Goal: Transaction & Acquisition: Book appointment/travel/reservation

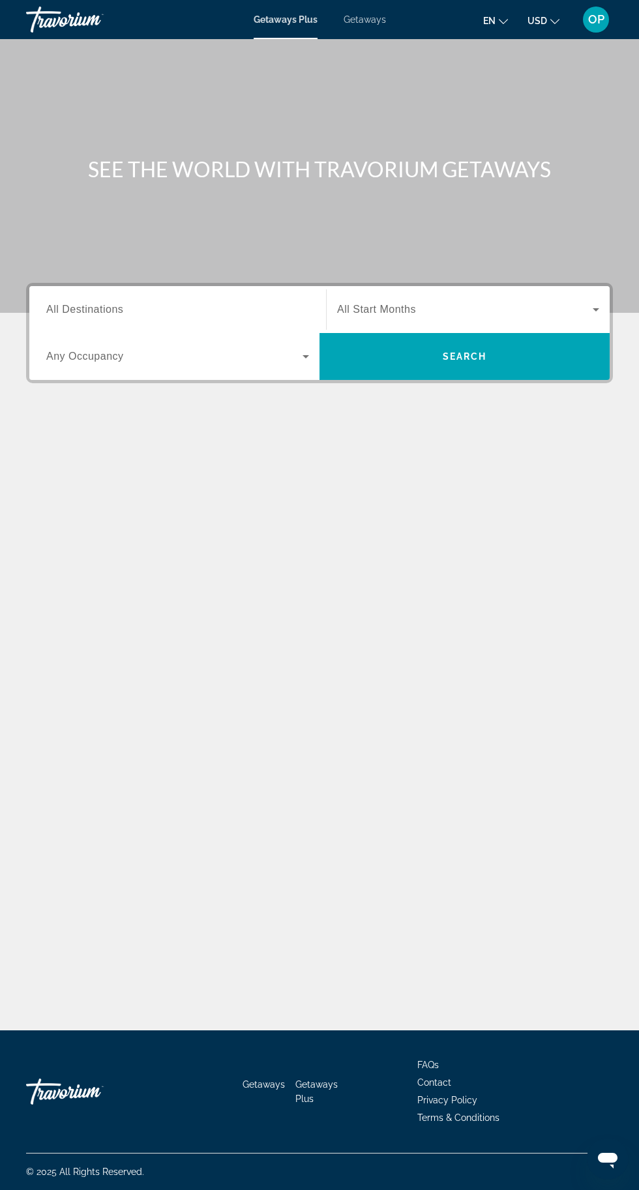
click at [220, 304] on input "Destination All Destinations" at bounding box center [177, 310] width 263 height 16
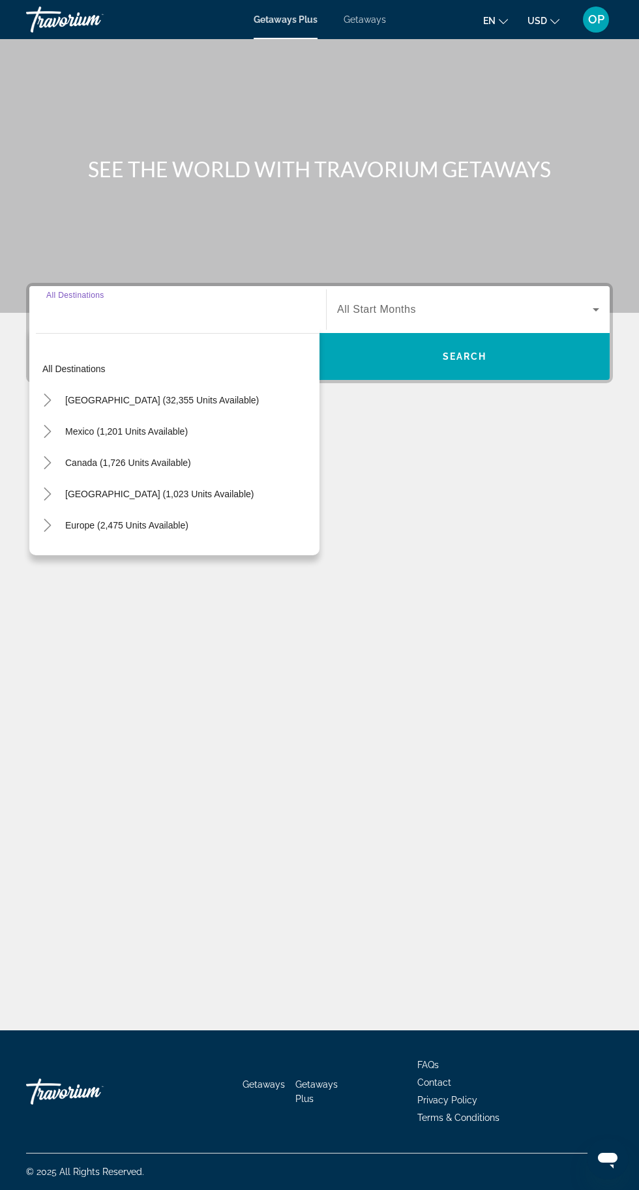
scroll to position [99, 0]
click at [177, 520] on span "Europe (2,475 units available)" at bounding box center [126, 525] width 123 height 10
type input "**********"
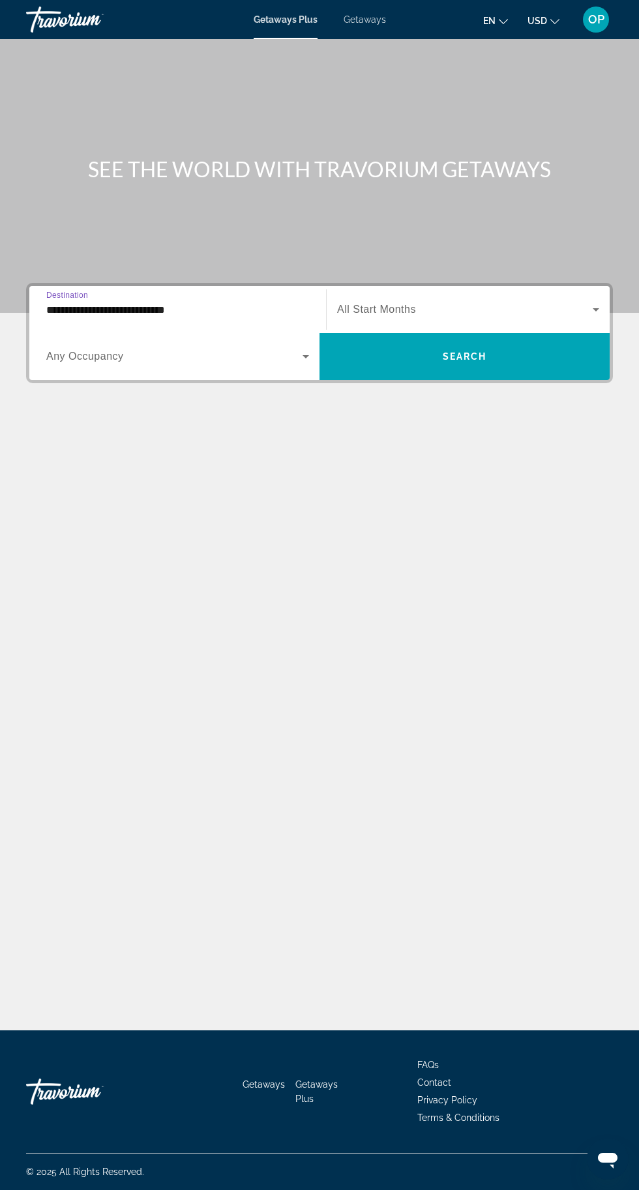
click at [306, 349] on icon "Search widget" at bounding box center [306, 357] width 16 height 16
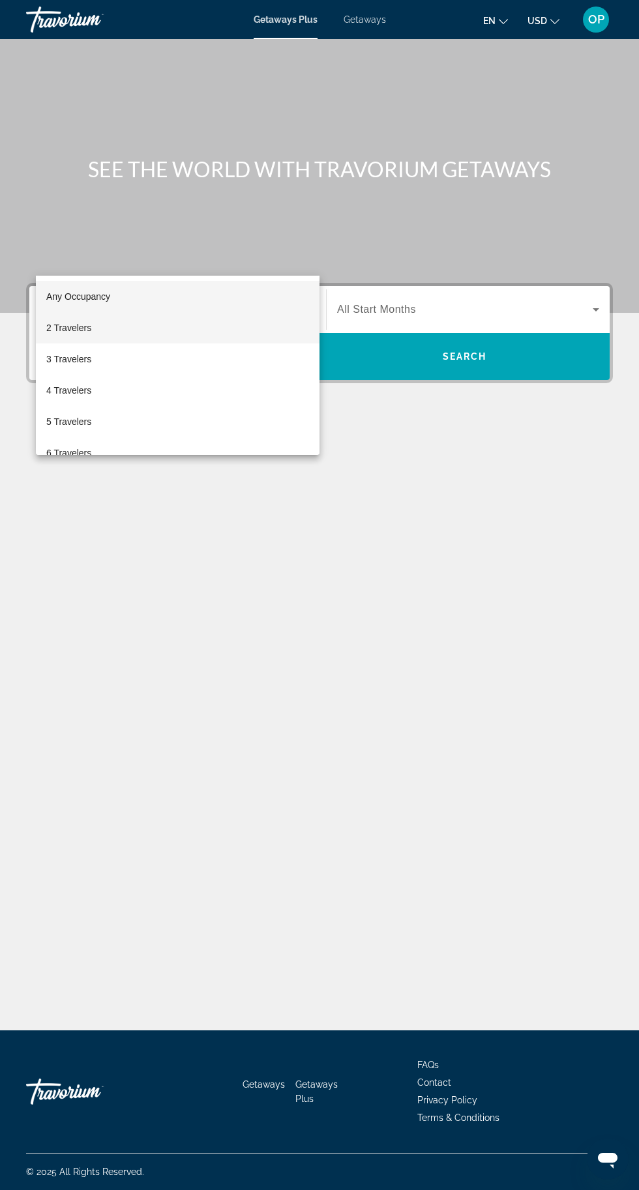
click at [89, 330] on span "2 Travelers" at bounding box center [68, 328] width 45 height 16
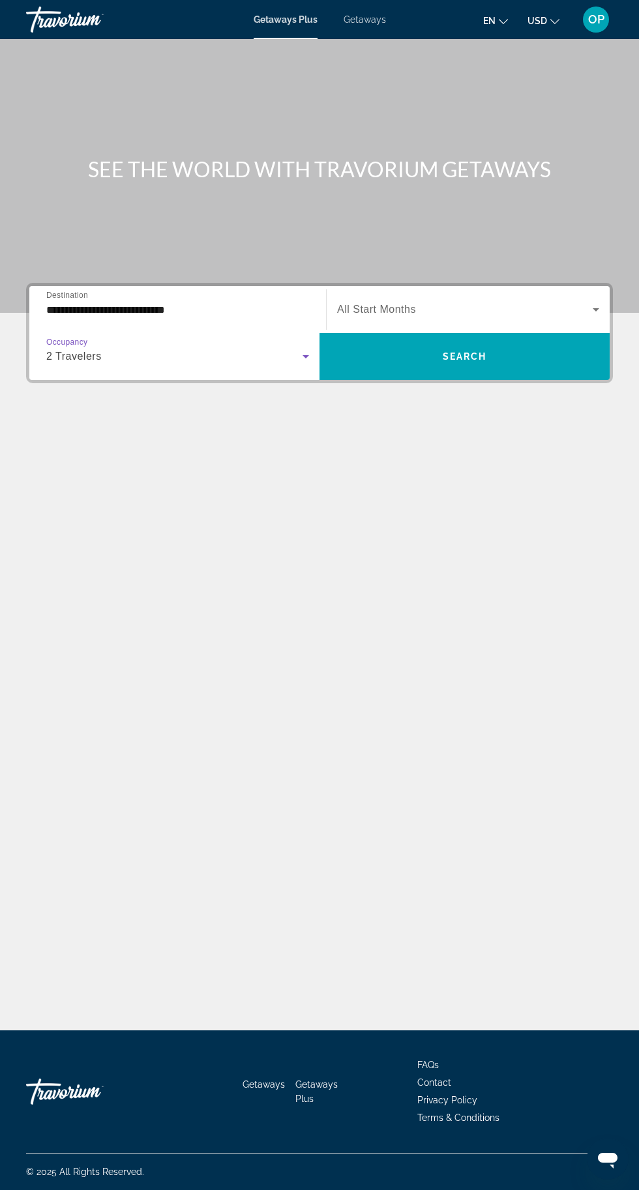
click at [596, 308] on icon "Search widget" at bounding box center [596, 309] width 7 height 3
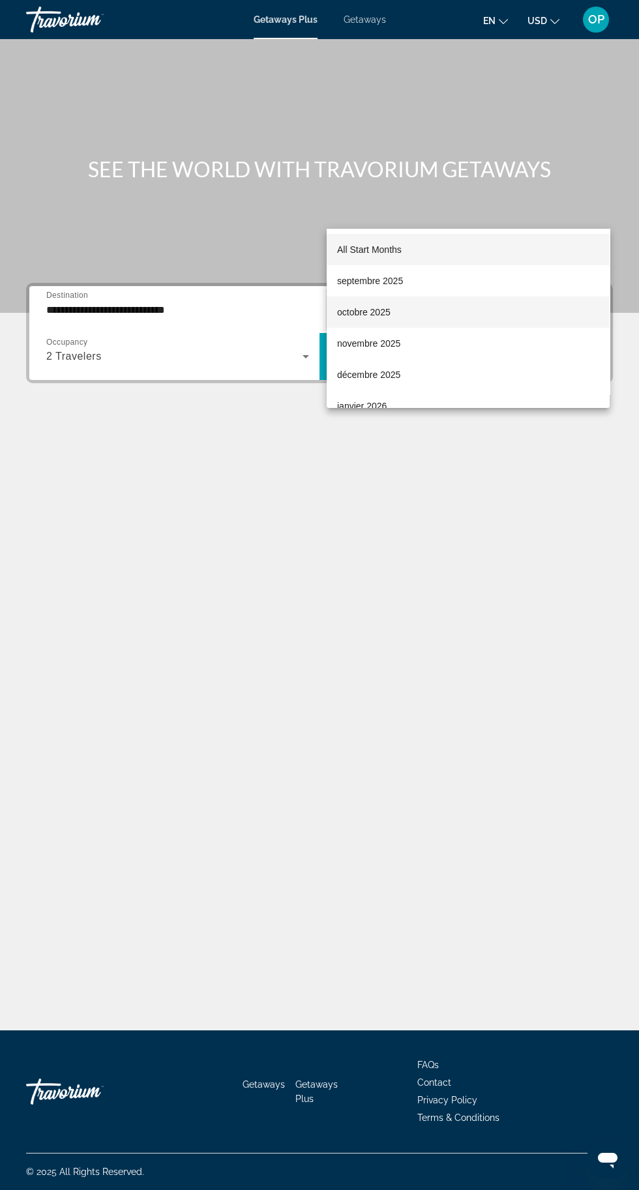
click at [372, 319] on span "octobre 2025" at bounding box center [363, 312] width 53 height 16
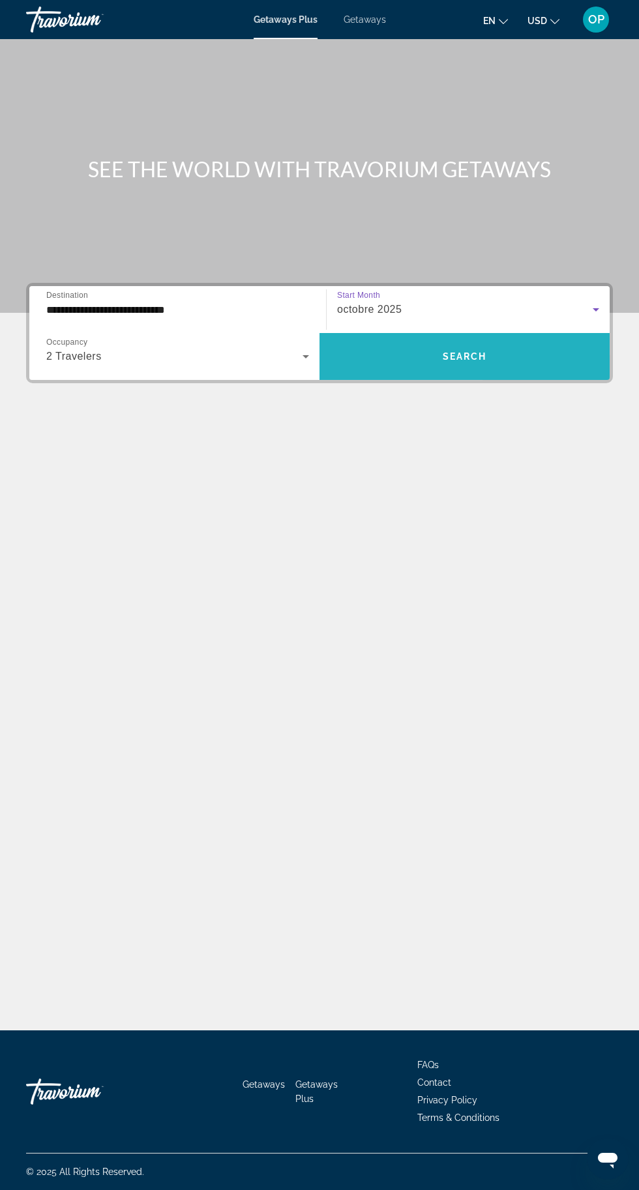
click at [493, 341] on span "Search widget" at bounding box center [464, 356] width 290 height 31
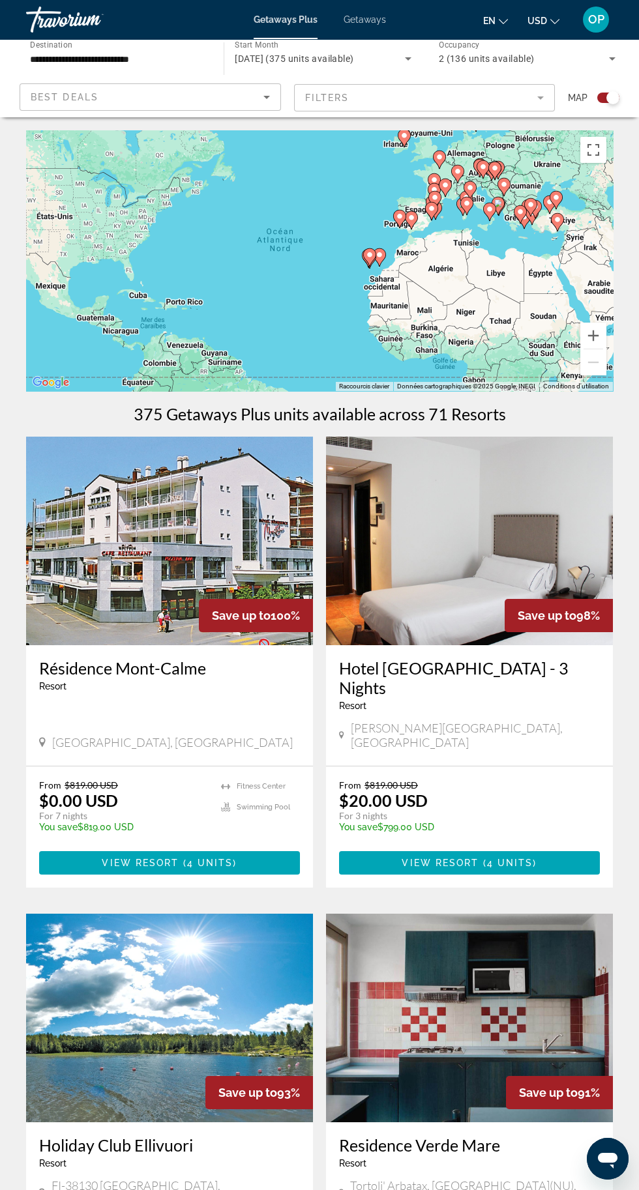
click at [546, 104] on mat-form-field "Filters" at bounding box center [424, 97] width 261 height 27
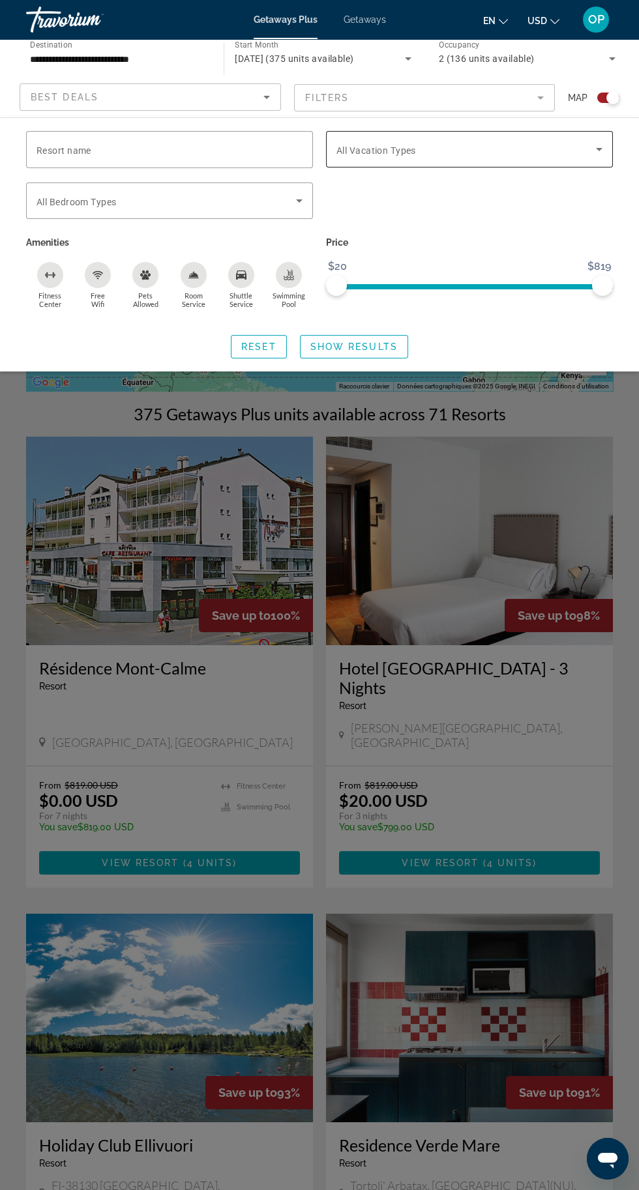
click at [594, 151] on icon "Search widget" at bounding box center [599, 149] width 16 height 16
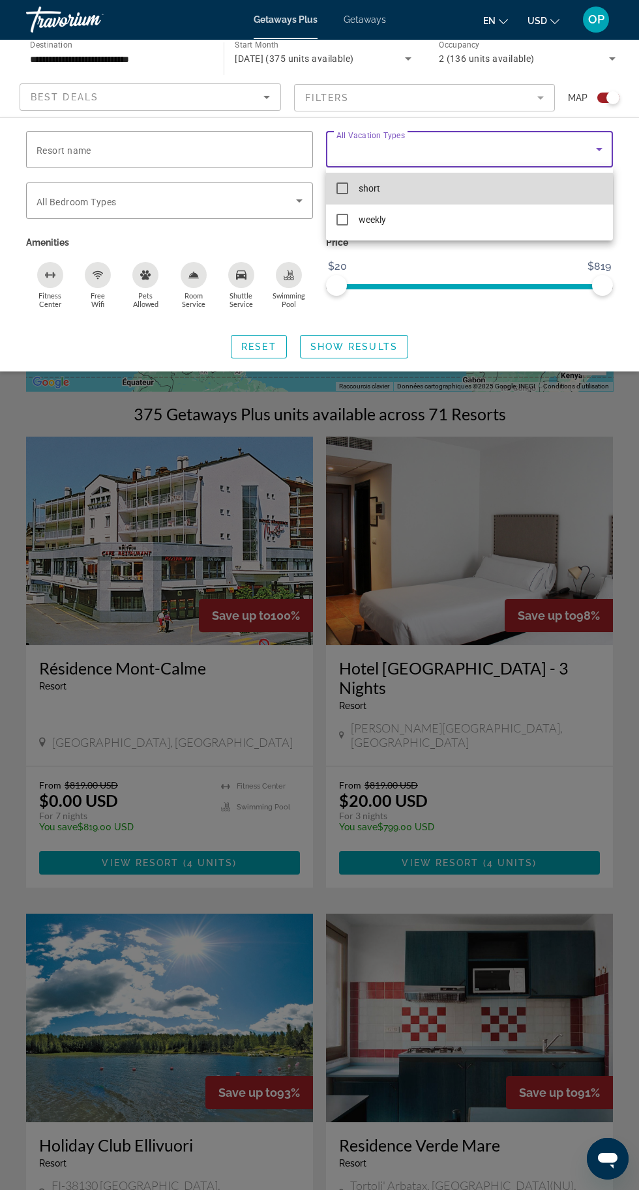
click at [342, 188] on mat-pseudo-checkbox at bounding box center [342, 189] width 12 height 12
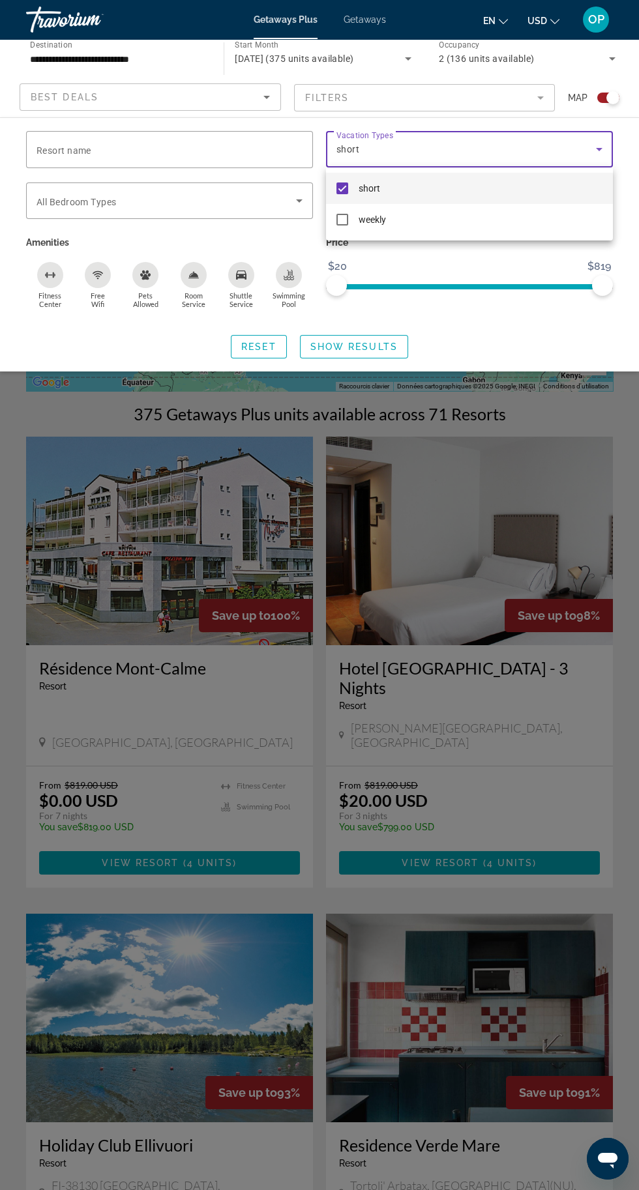
click at [299, 212] on div at bounding box center [319, 595] width 639 height 1190
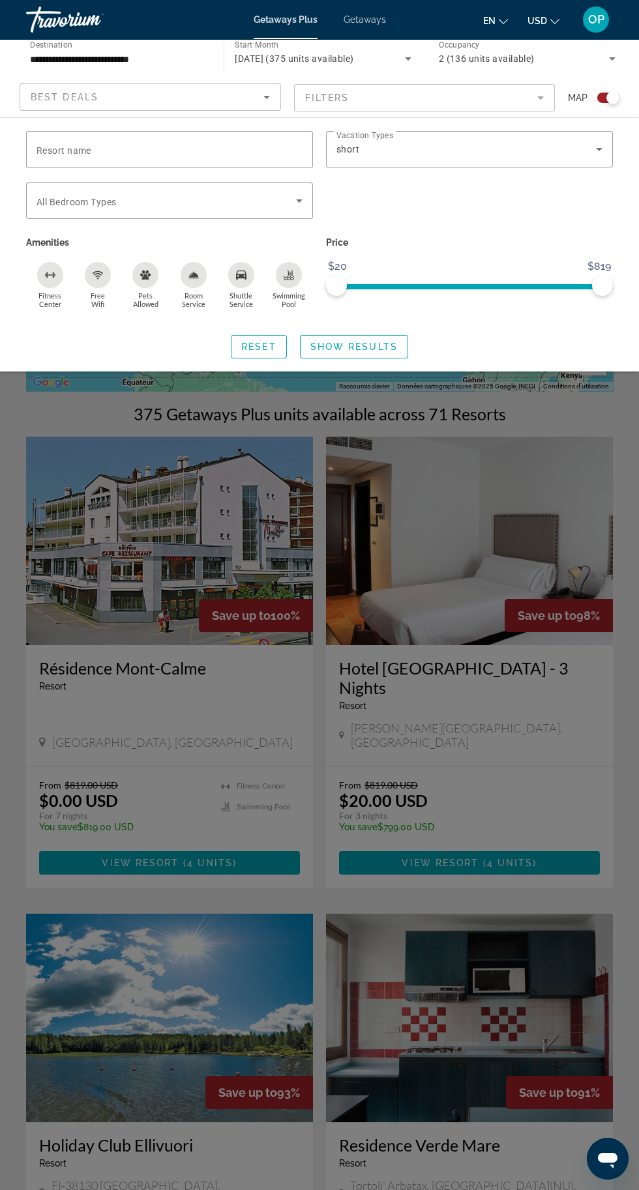
click at [266, 97] on icon "Sort by" at bounding box center [266, 97] width 7 height 3
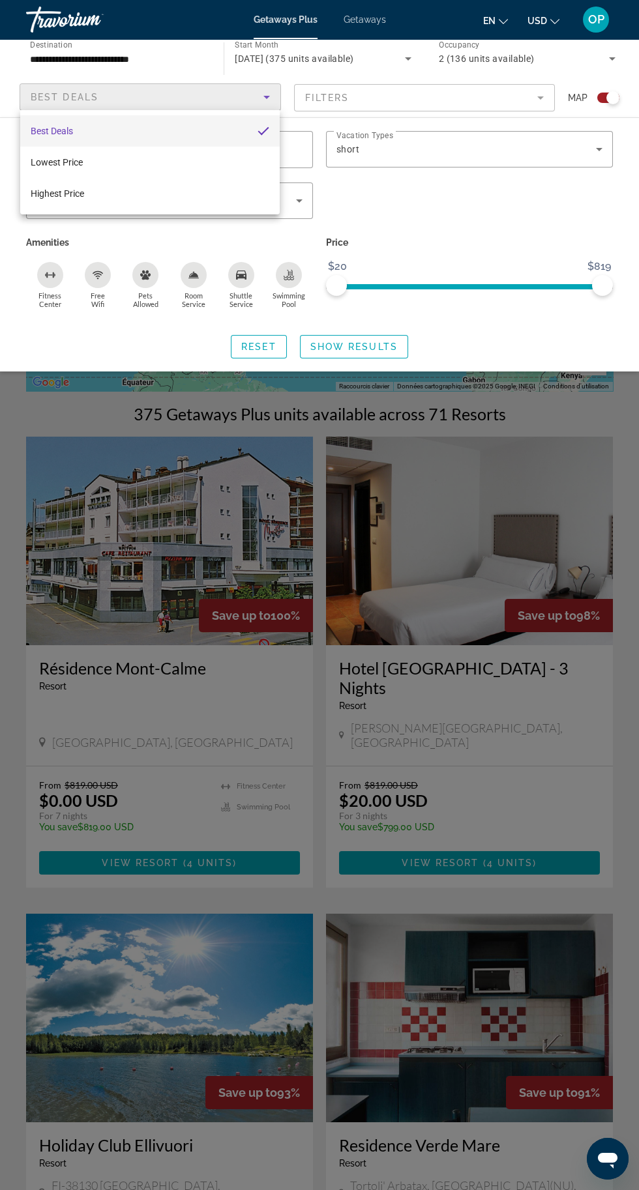
click at [520, 259] on div at bounding box center [319, 595] width 639 height 1190
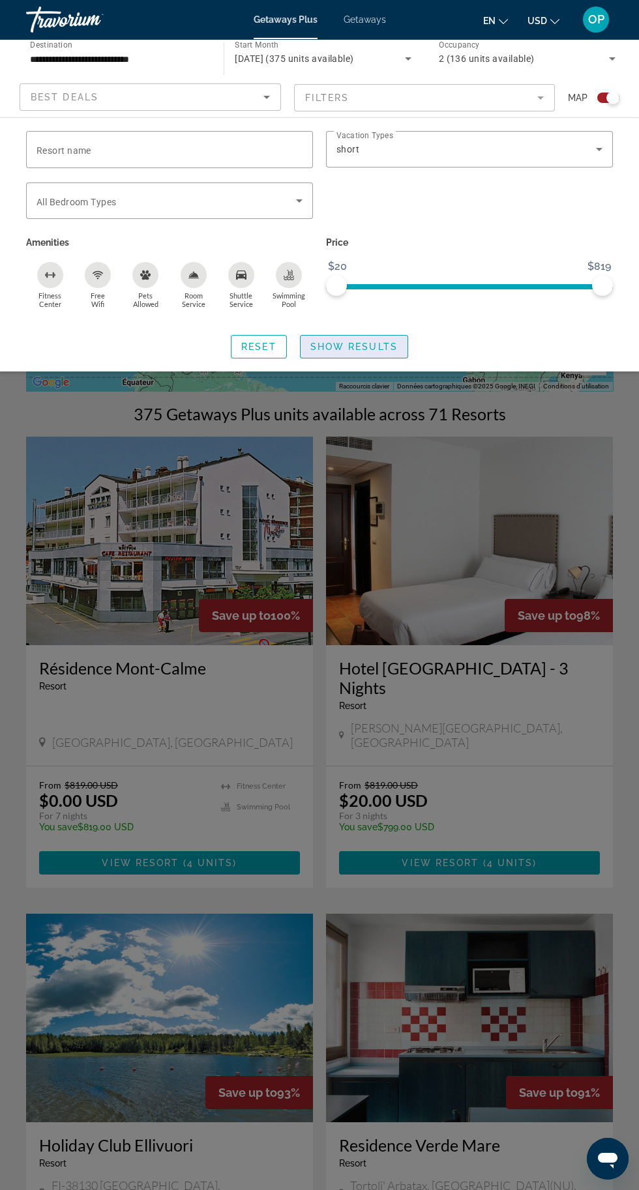
click at [366, 345] on span "Show Results" at bounding box center [353, 347] width 87 height 10
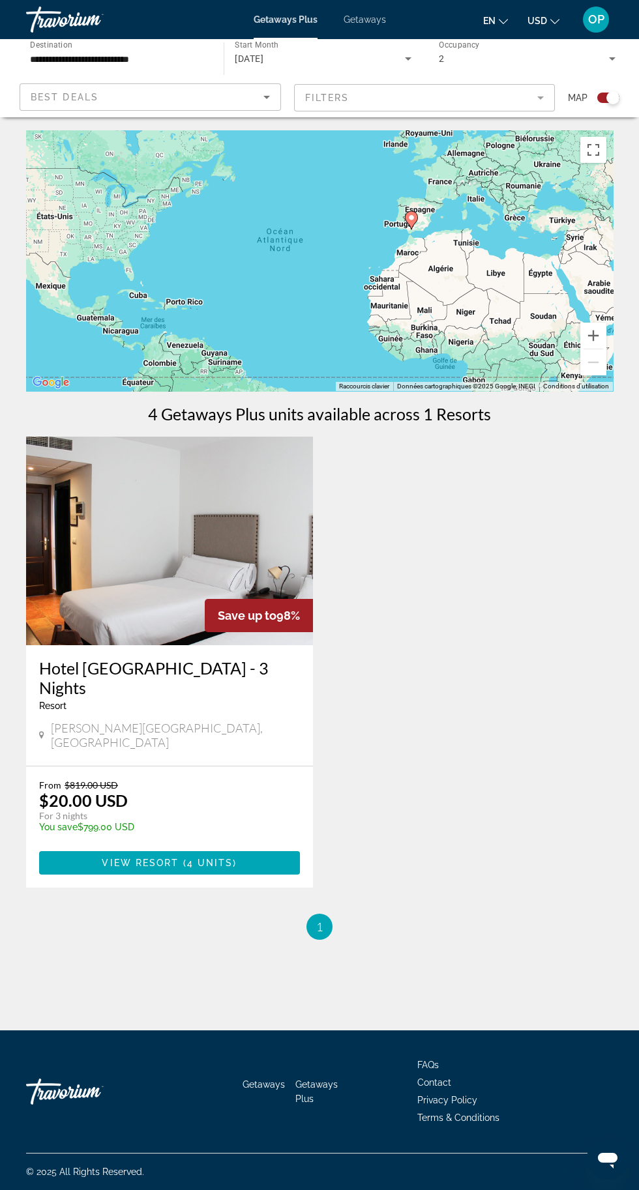
click at [521, 136] on div "Pour activer le glissement avec le clavier, appuyez sur Alt+Entrée. Une fois ce…" at bounding box center [319, 260] width 587 height 261
click at [542, 108] on mat-form-field "Filters" at bounding box center [424, 97] width 261 height 27
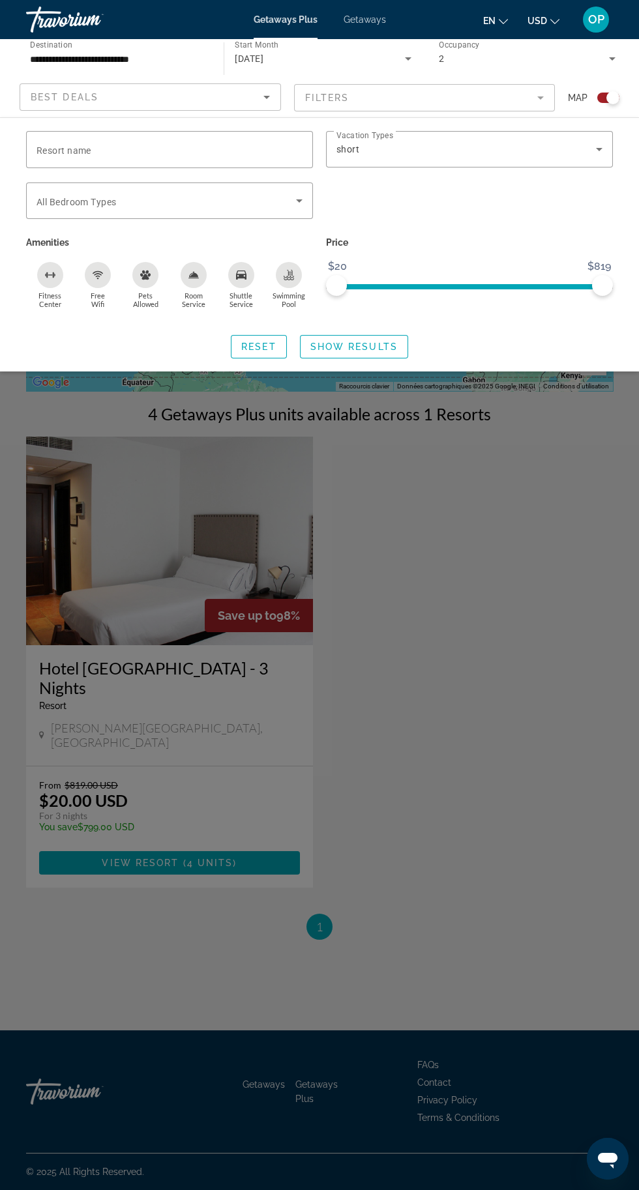
click at [265, 97] on icon "Sort by" at bounding box center [266, 97] width 7 height 3
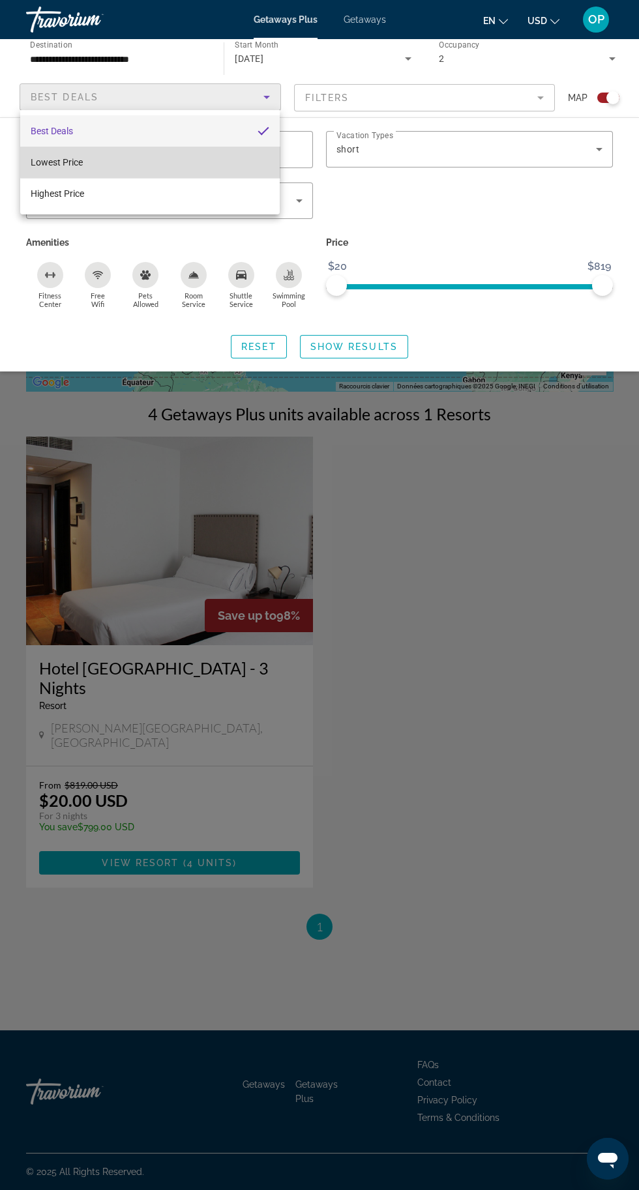
click at [269, 147] on mat-option "Lowest Price" at bounding box center [149, 162] width 259 height 31
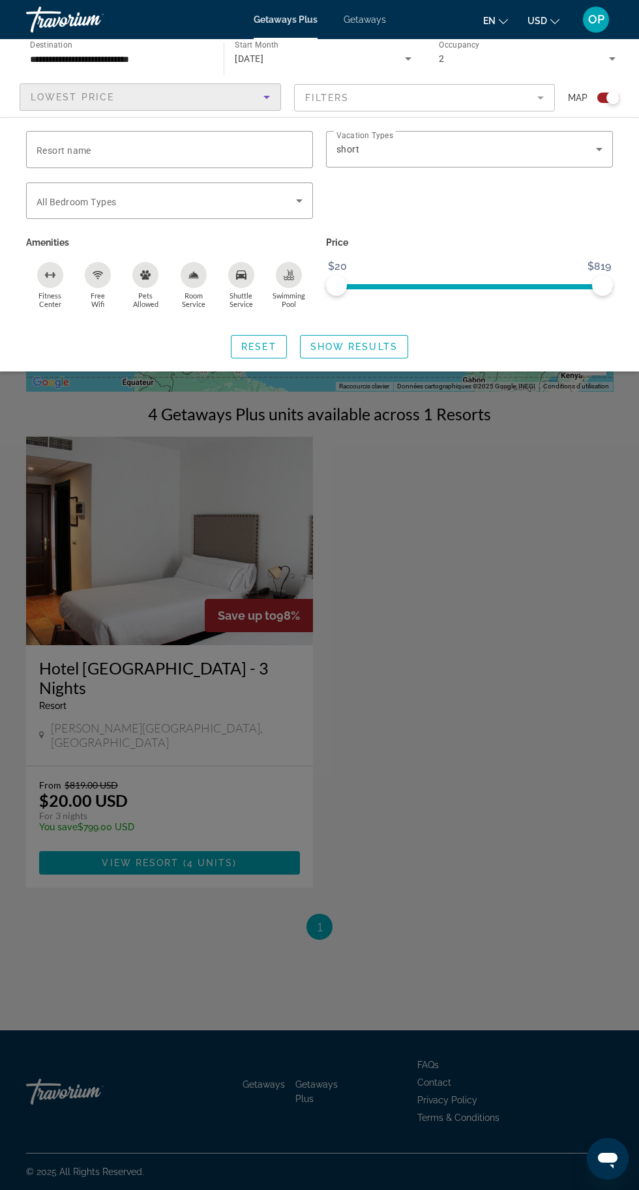
click at [266, 97] on icon "Sort by" at bounding box center [266, 97] width 7 height 3
click at [583, 170] on div at bounding box center [319, 595] width 639 height 1190
click at [263, 359] on span "Search widget" at bounding box center [258, 346] width 55 height 31
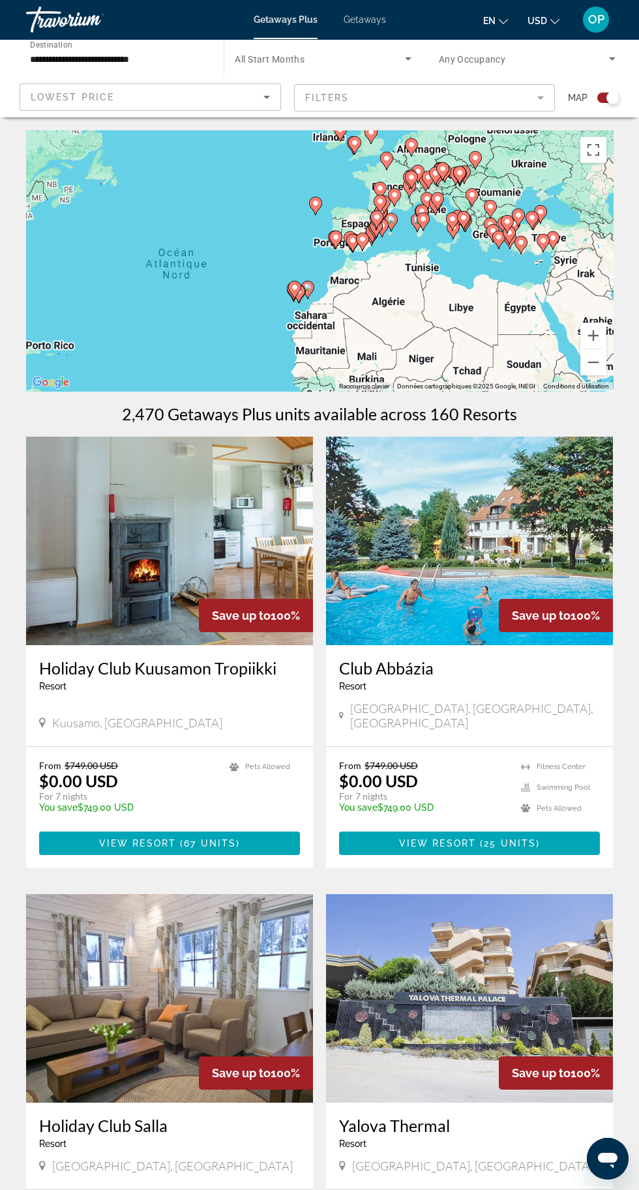
click at [469, 224] on div "Pour activer le glissement avec le clavier, appuyez sur Alt+Entrée. Une fois ce…" at bounding box center [319, 260] width 587 height 261
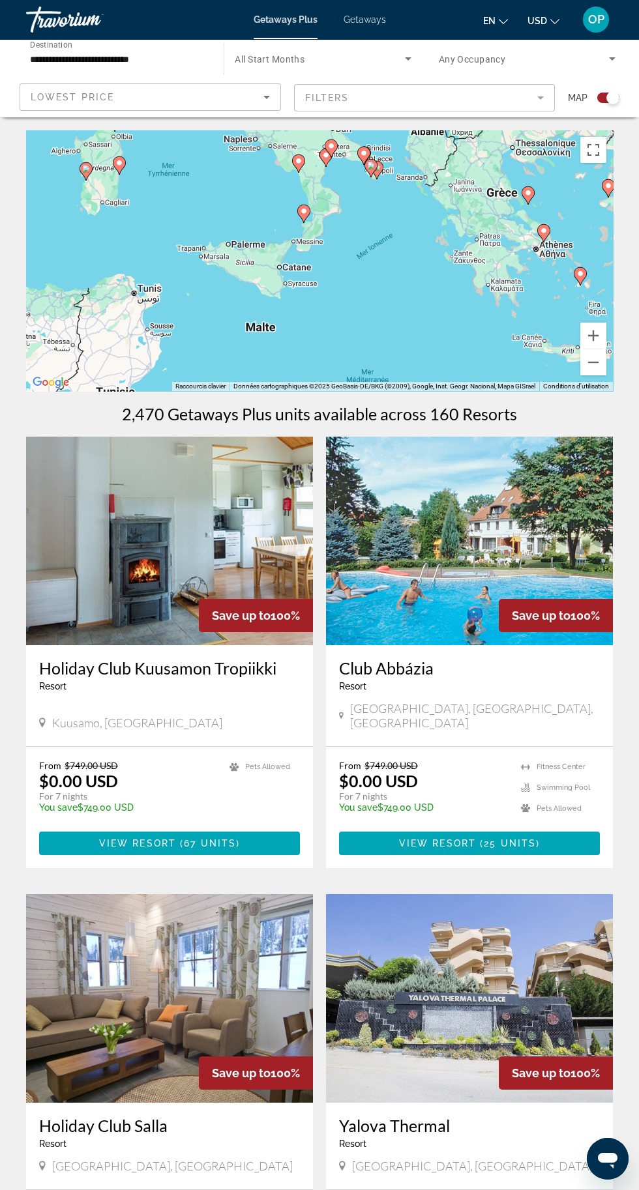
click at [348, 214] on div "Pour activer le glissement avec le clavier, appuyez sur Alt+Entrée. Une fois ce…" at bounding box center [319, 260] width 587 height 261
click at [594, 154] on button "Passer en plein écran" at bounding box center [593, 150] width 26 height 26
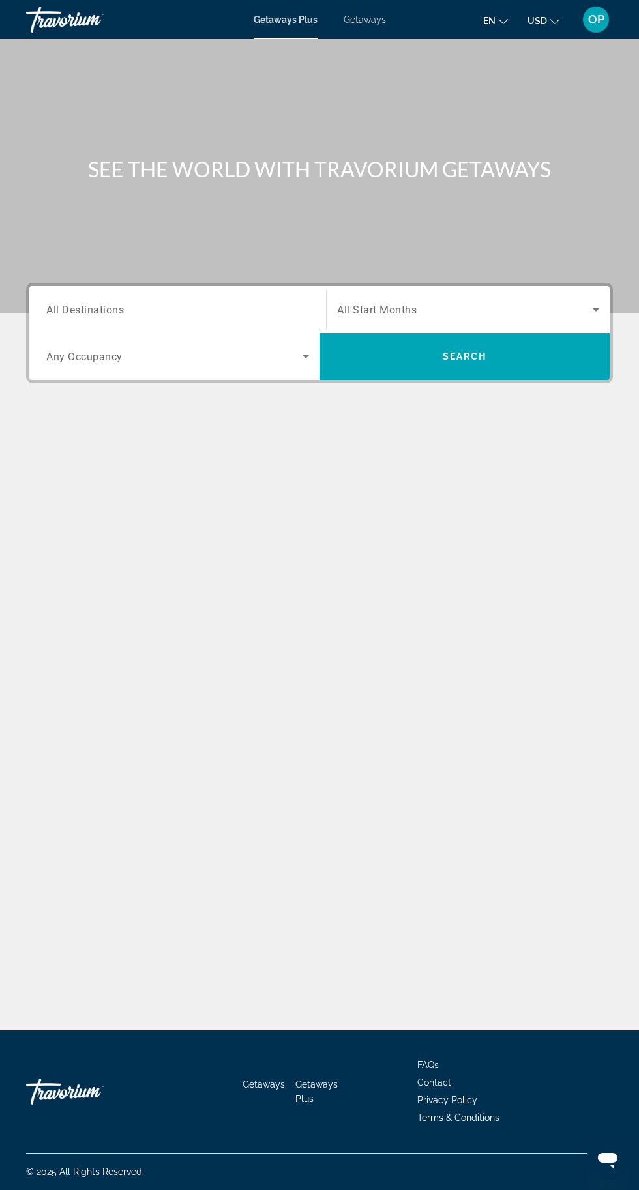
click at [378, 37] on mat-toolbar "Getaways Plus Getaways en English Español Français Italiano Português русский U…" at bounding box center [319, 19] width 639 height 39
click at [382, 18] on span "Getaways" at bounding box center [365, 19] width 42 height 10
click at [253, 313] on input "Destination All Destinations" at bounding box center [177, 310] width 263 height 16
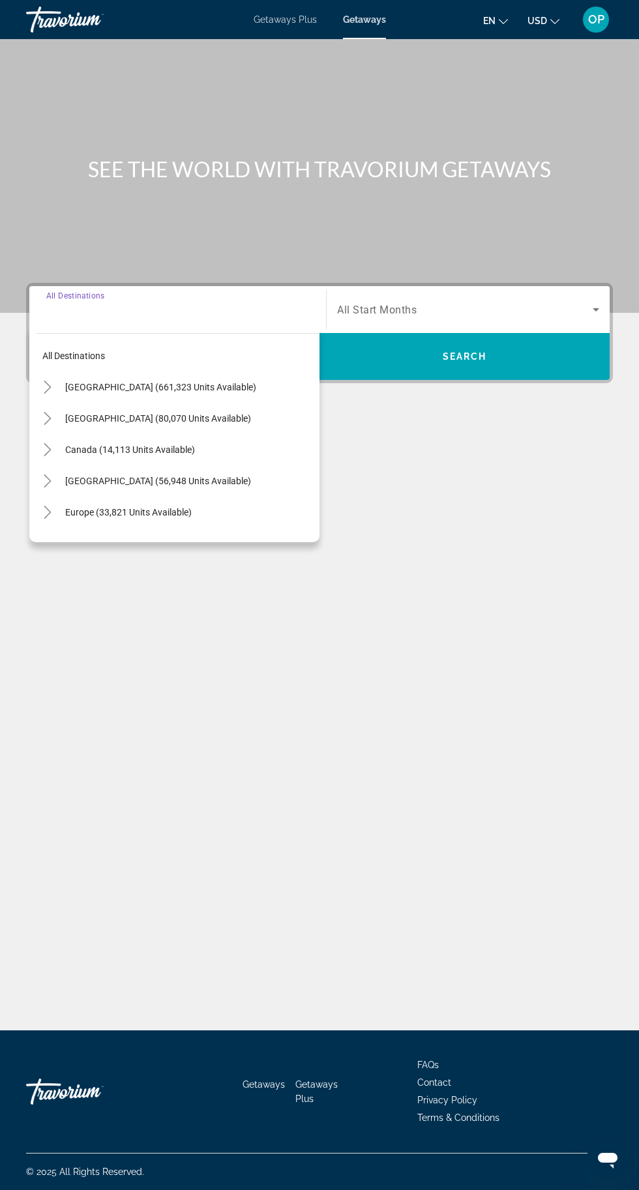
scroll to position [99, 0]
click at [171, 444] on div "SEE THE WORLD WITH TRAVORIUM GETAWAYS Destination All Destinations All destinat…" at bounding box center [319, 534] width 639 height 991
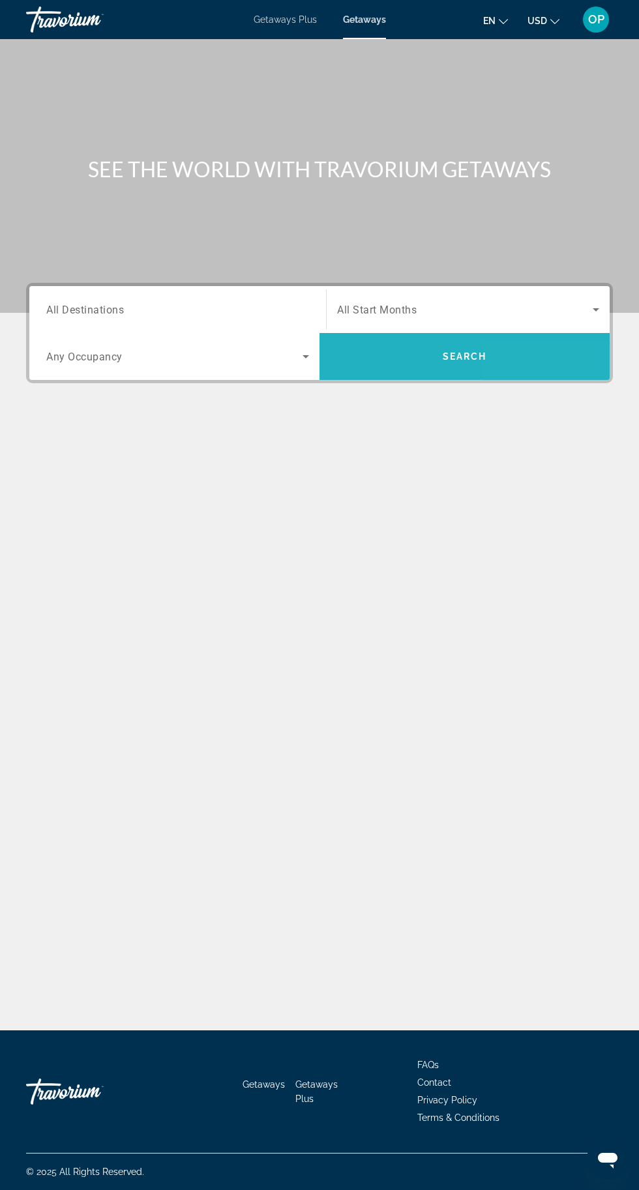
click at [510, 341] on span "Search widget" at bounding box center [464, 356] width 290 height 31
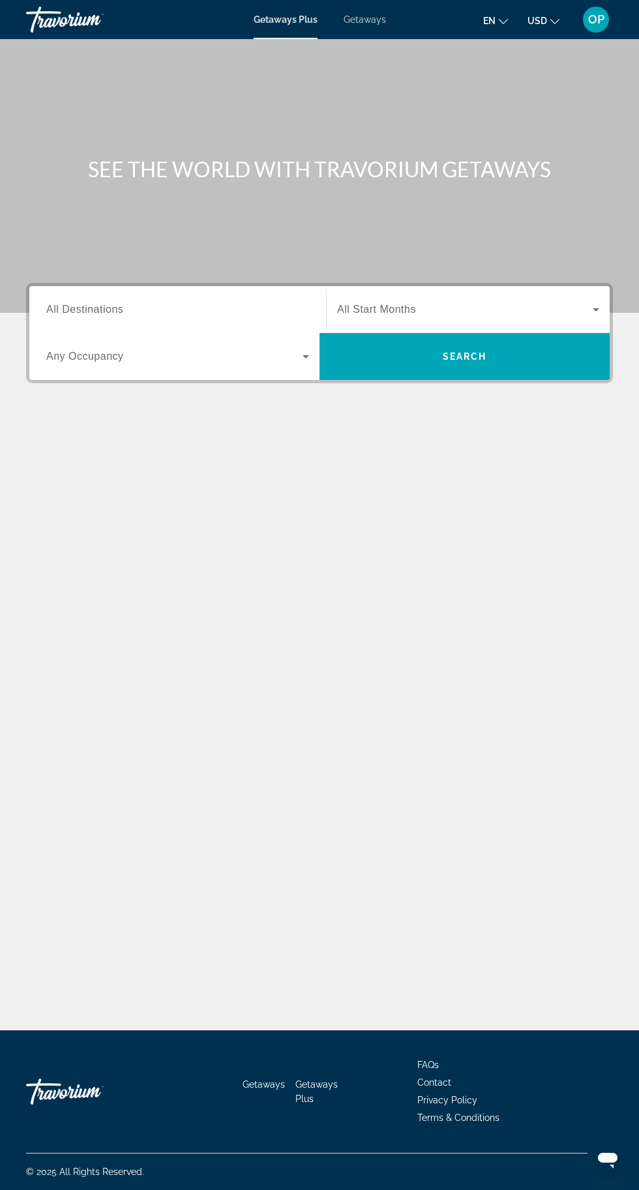
click at [231, 309] on input "Destination All Destinations" at bounding box center [177, 310] width 263 height 16
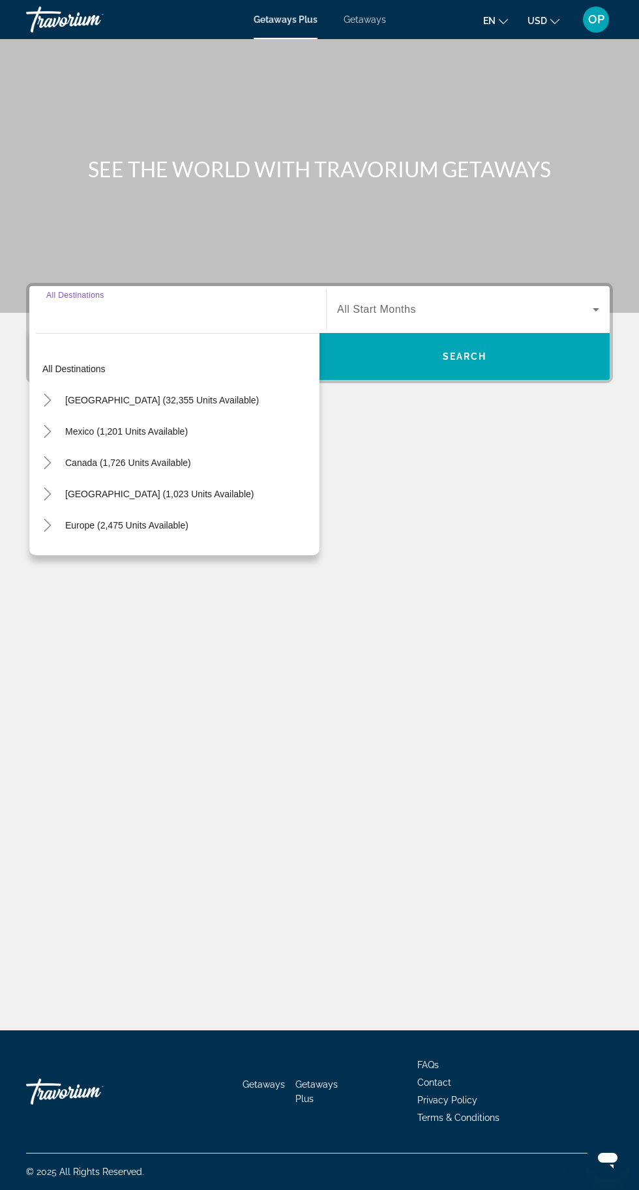
scroll to position [99, 0]
click at [154, 520] on span "Europe (2,475 units available)" at bounding box center [126, 525] width 123 height 10
type input "**********"
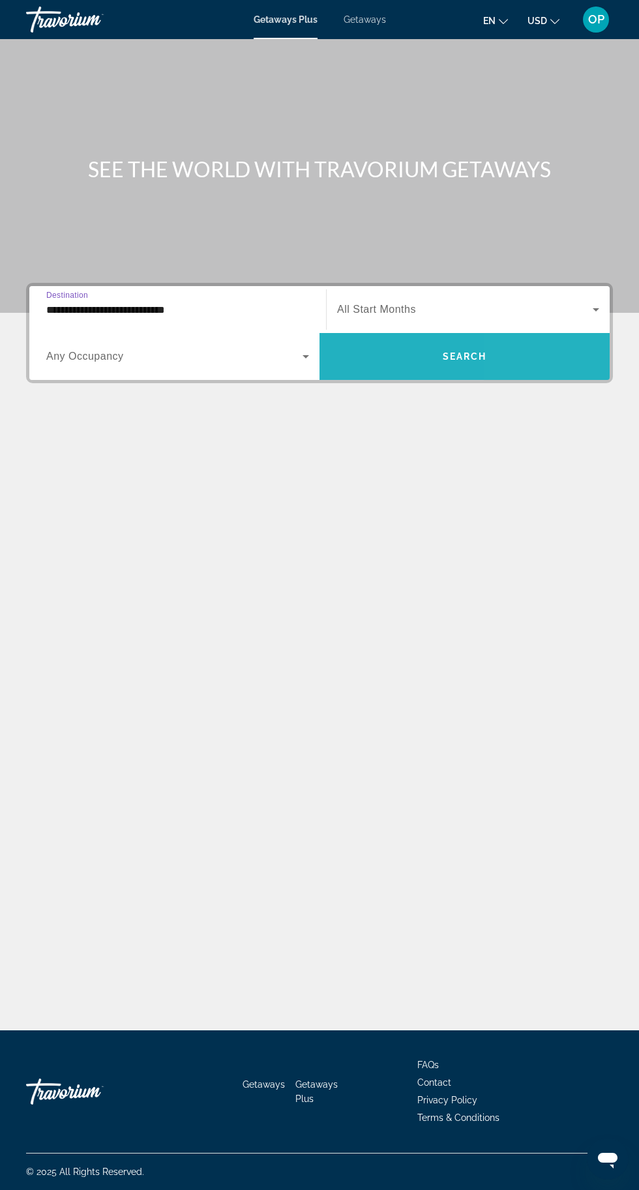
click at [518, 341] on span "Search widget" at bounding box center [464, 356] width 290 height 31
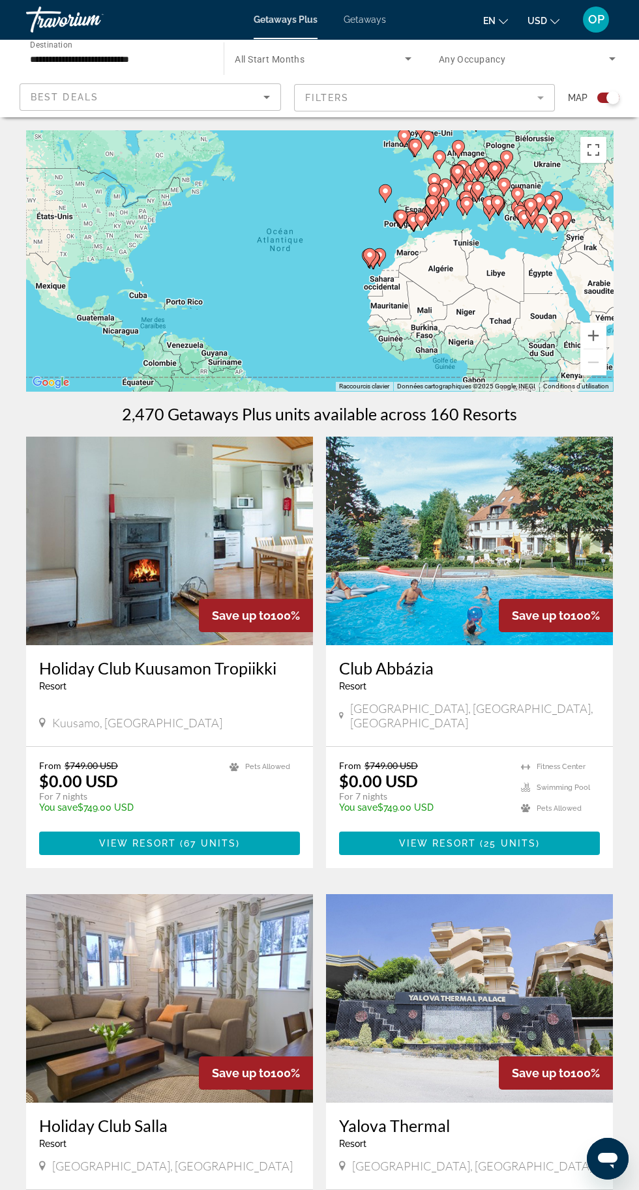
click at [381, 24] on span "Getaways" at bounding box center [365, 19] width 42 height 10
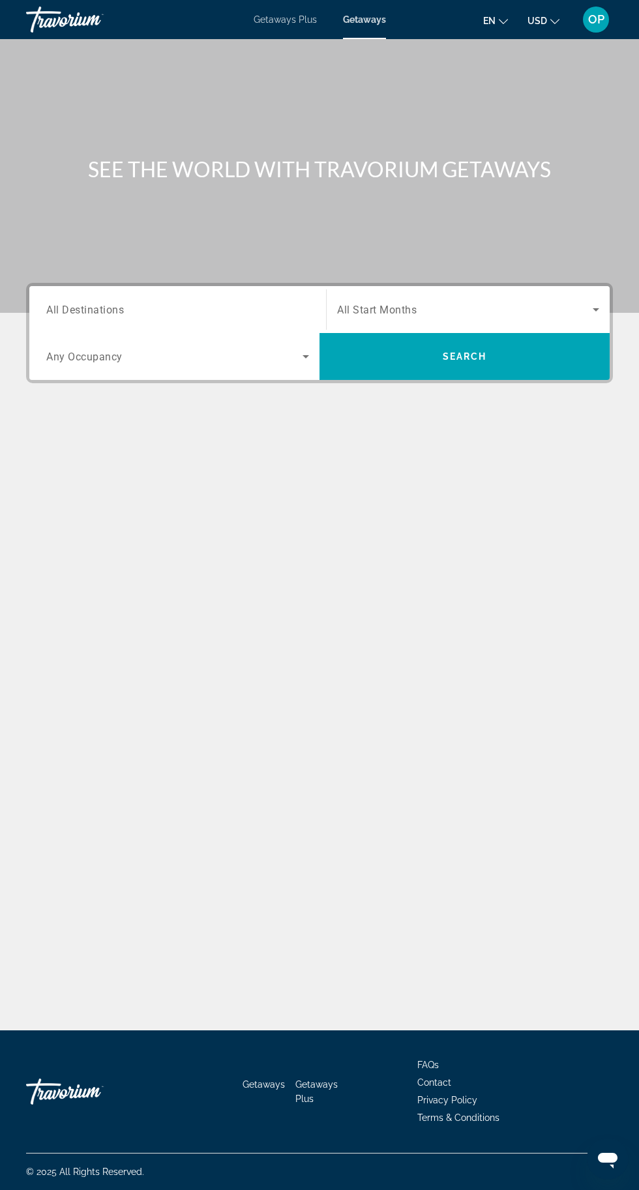
click at [269, 312] on input "Destination All Destinations" at bounding box center [177, 310] width 263 height 16
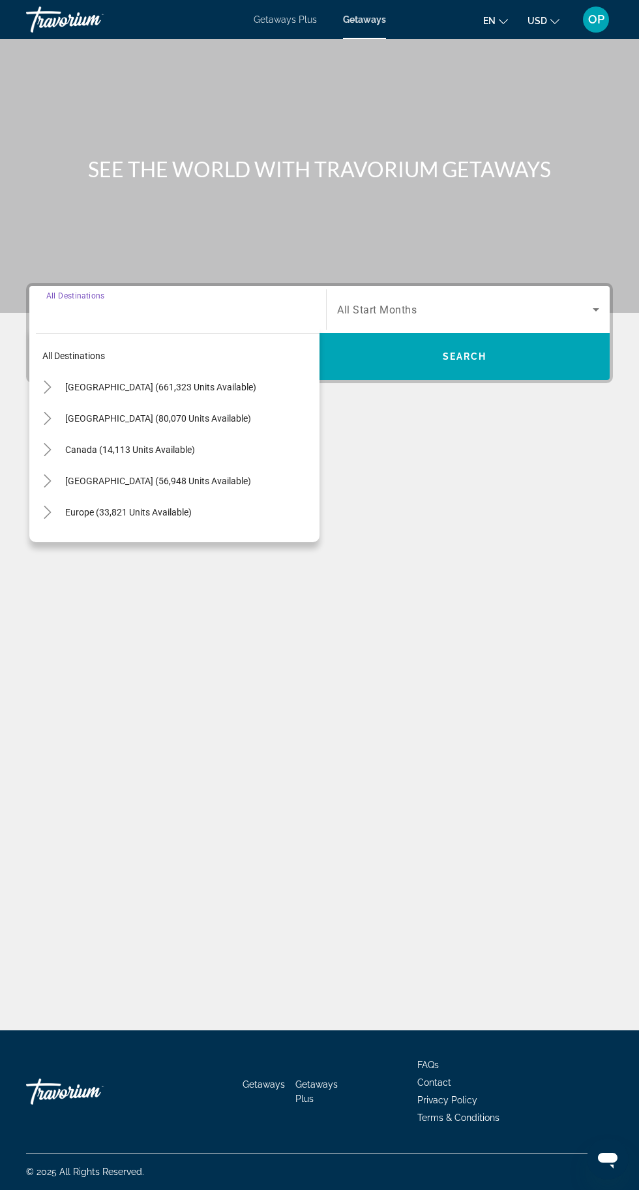
scroll to position [99, 0]
click at [165, 507] on span "Europe (33,821 units available)" at bounding box center [128, 512] width 126 height 10
type input "**********"
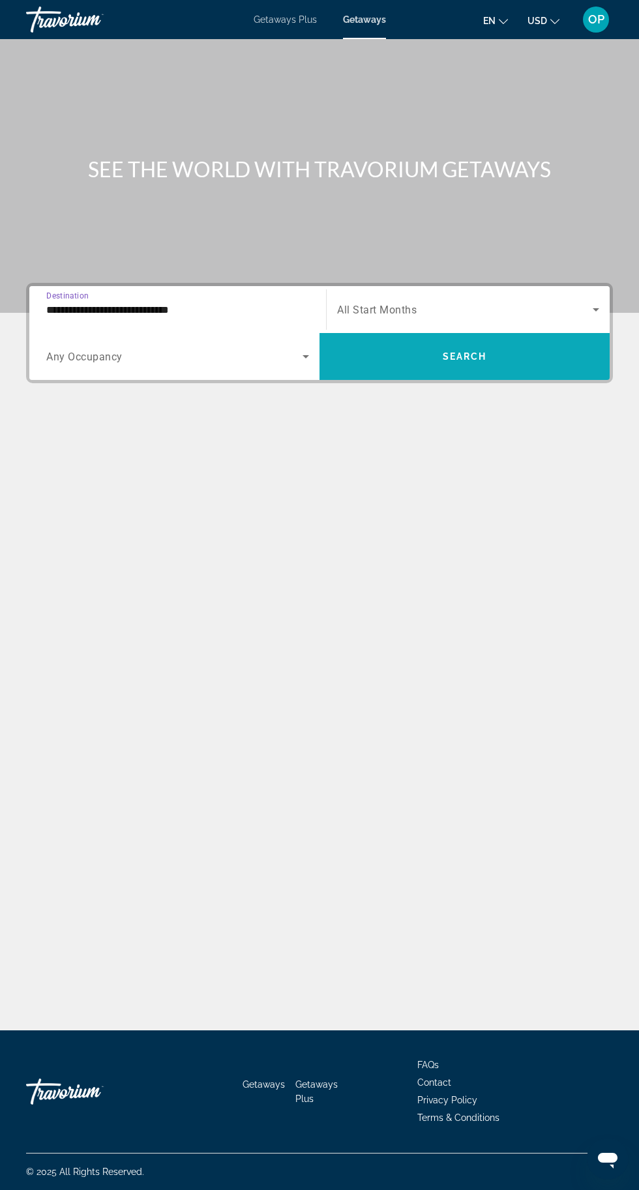
click at [510, 341] on span "Search widget" at bounding box center [464, 356] width 290 height 31
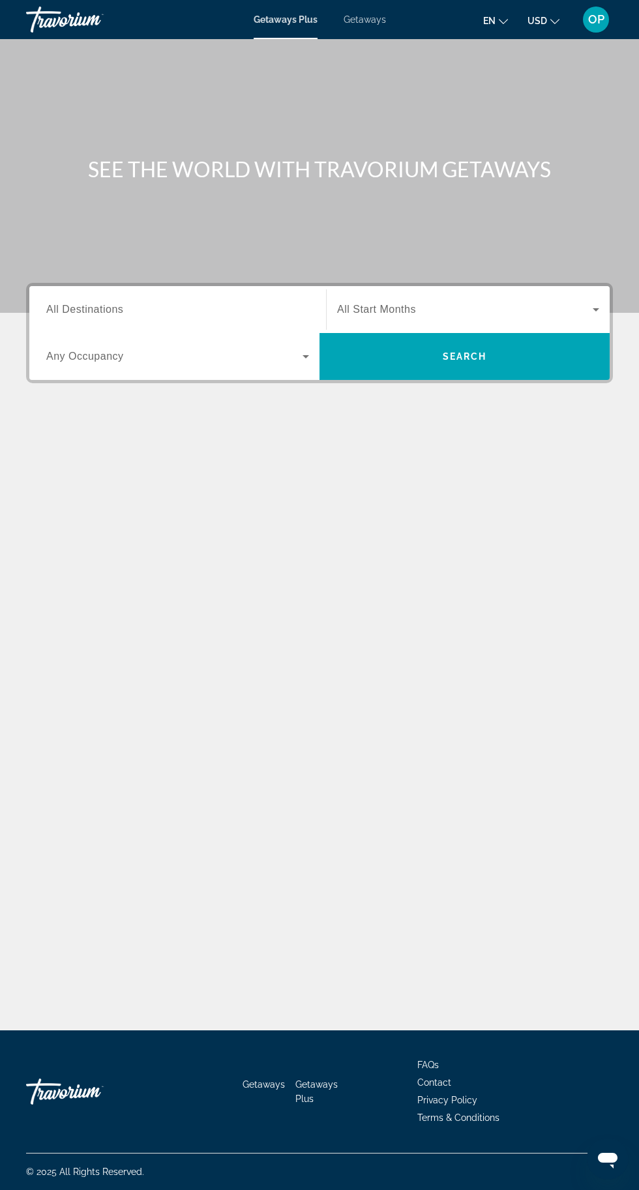
click at [377, 28] on div "Getaways Plus Getaways en English Español Français Italiano Português русский U…" at bounding box center [319, 20] width 639 height 34
click at [377, 22] on span "Getaways" at bounding box center [365, 19] width 42 height 10
click at [292, 310] on input "Destination All Destinations" at bounding box center [177, 310] width 263 height 16
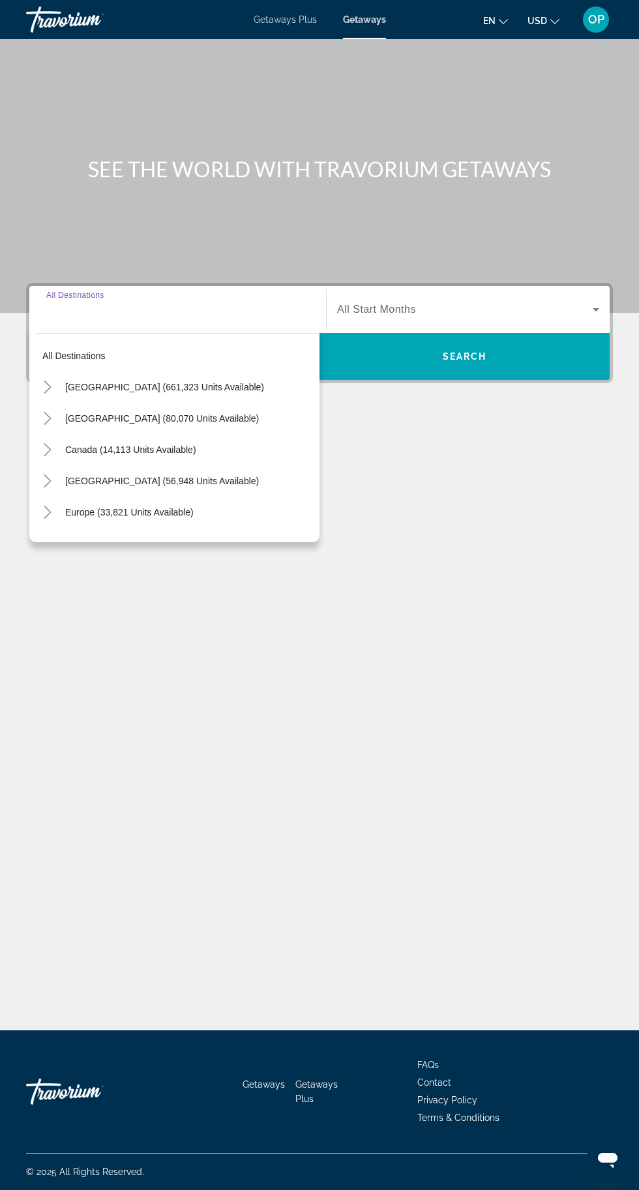
scroll to position [99, 0]
click at [177, 444] on div "SEE THE WORLD WITH TRAVORIUM GETAWAYS Destination All Destinations All destinat…" at bounding box center [319, 534] width 639 height 991
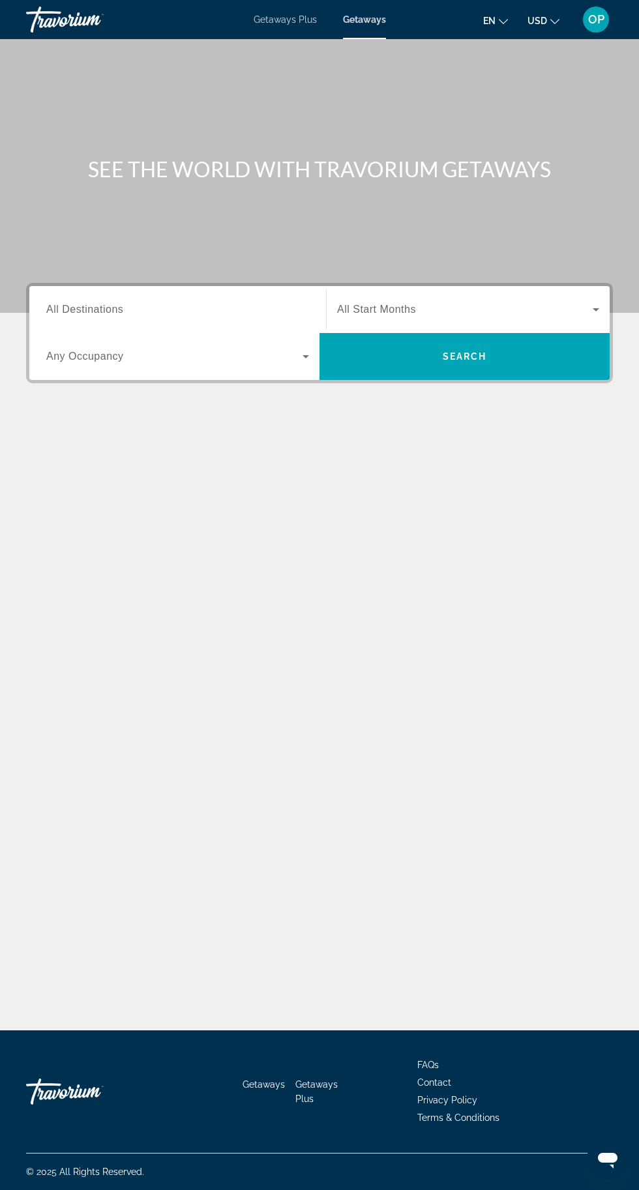
click at [593, 308] on icon "Search widget" at bounding box center [596, 309] width 7 height 3
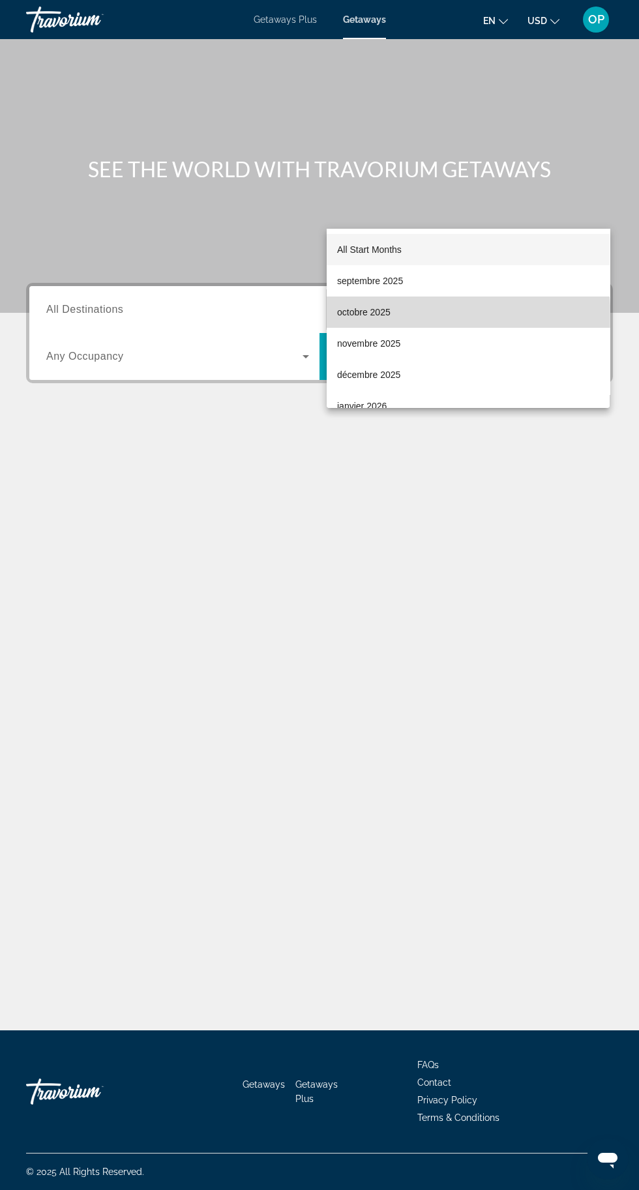
click at [375, 312] on span "octobre 2025" at bounding box center [363, 312] width 53 height 16
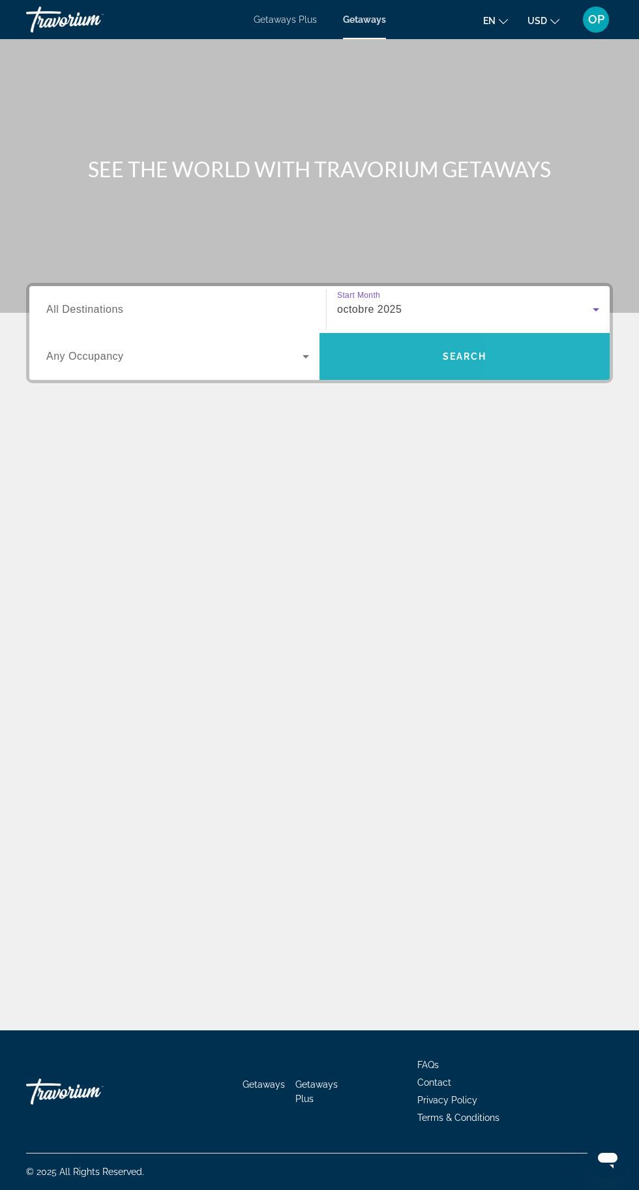
click at [516, 341] on span "Search widget" at bounding box center [464, 356] width 290 height 31
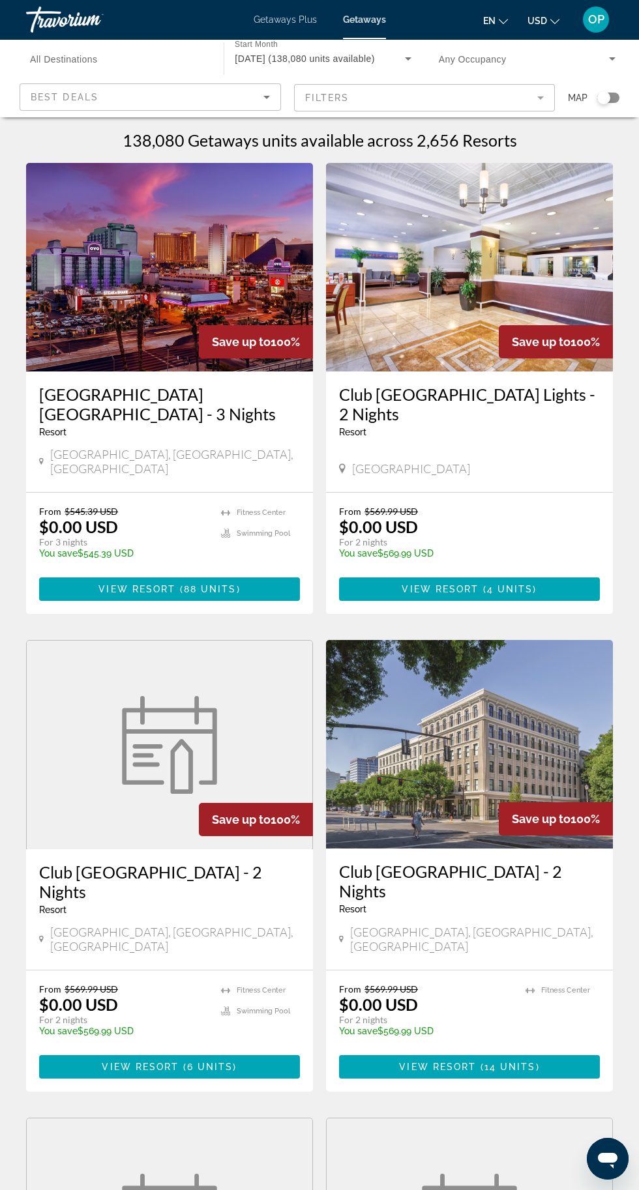
click at [612, 102] on div "Search widget" at bounding box center [608, 98] width 22 height 10
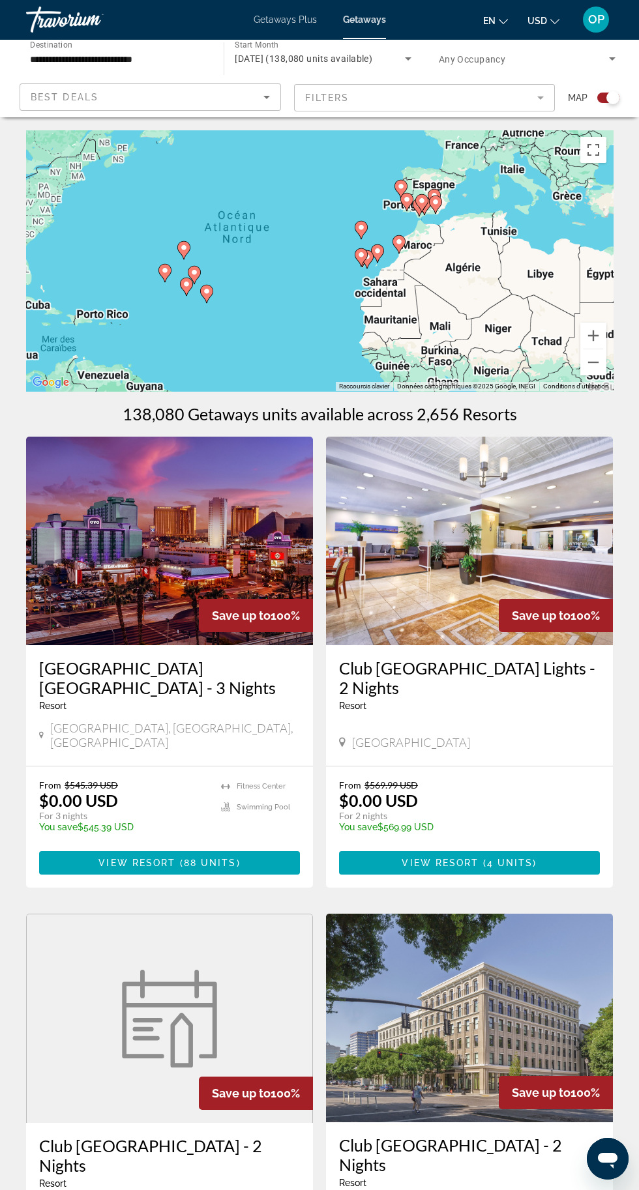
click at [371, 265] on div "Pour activer le glissement avec le clavier, appuyez sur Alt+Entrée. Une fois ce…" at bounding box center [319, 260] width 587 height 261
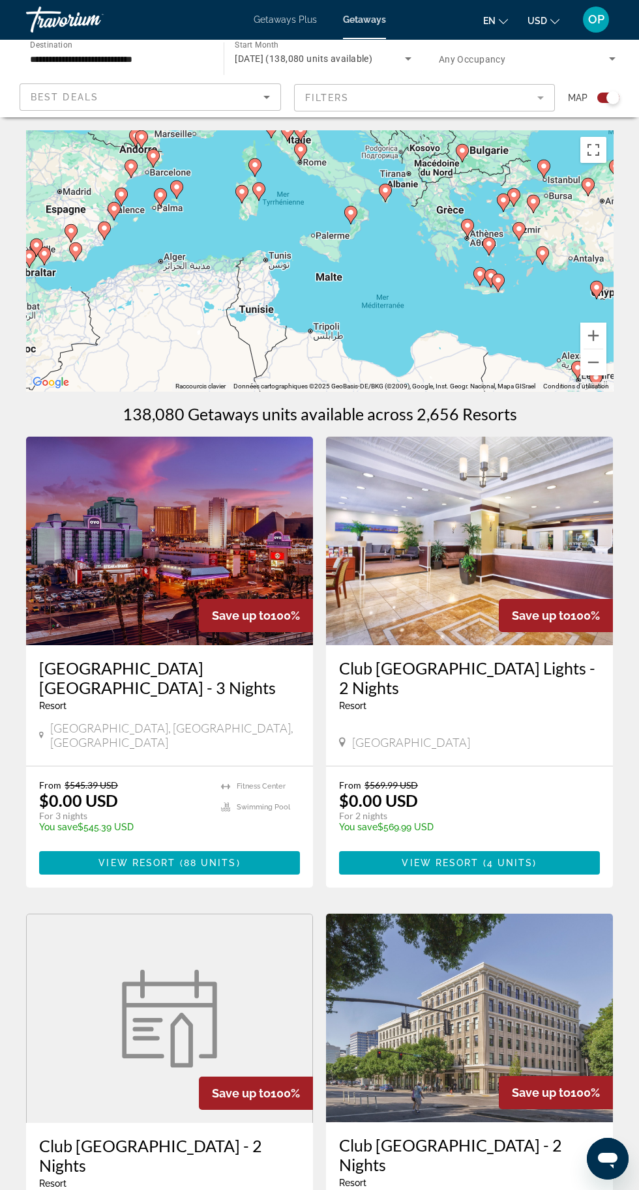
click at [597, 153] on button "Passer en plein écran" at bounding box center [593, 150] width 26 height 26
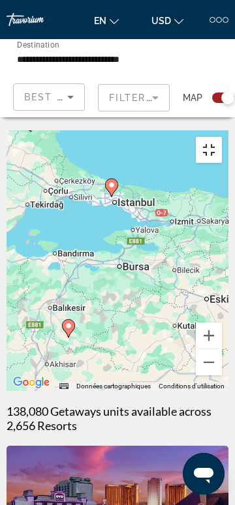
type input "**********"
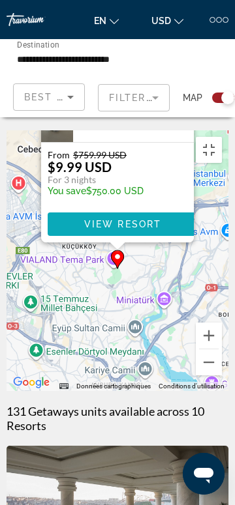
click at [144, 219] on span "View Resort" at bounding box center [122, 224] width 77 height 10
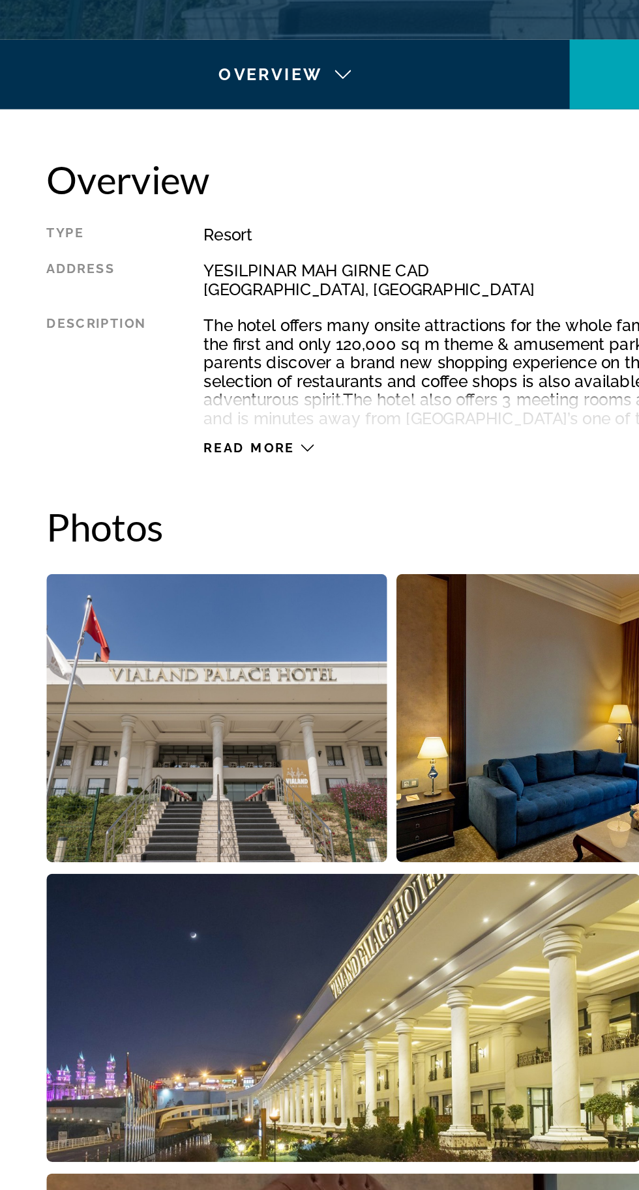
scroll to position [550, 0]
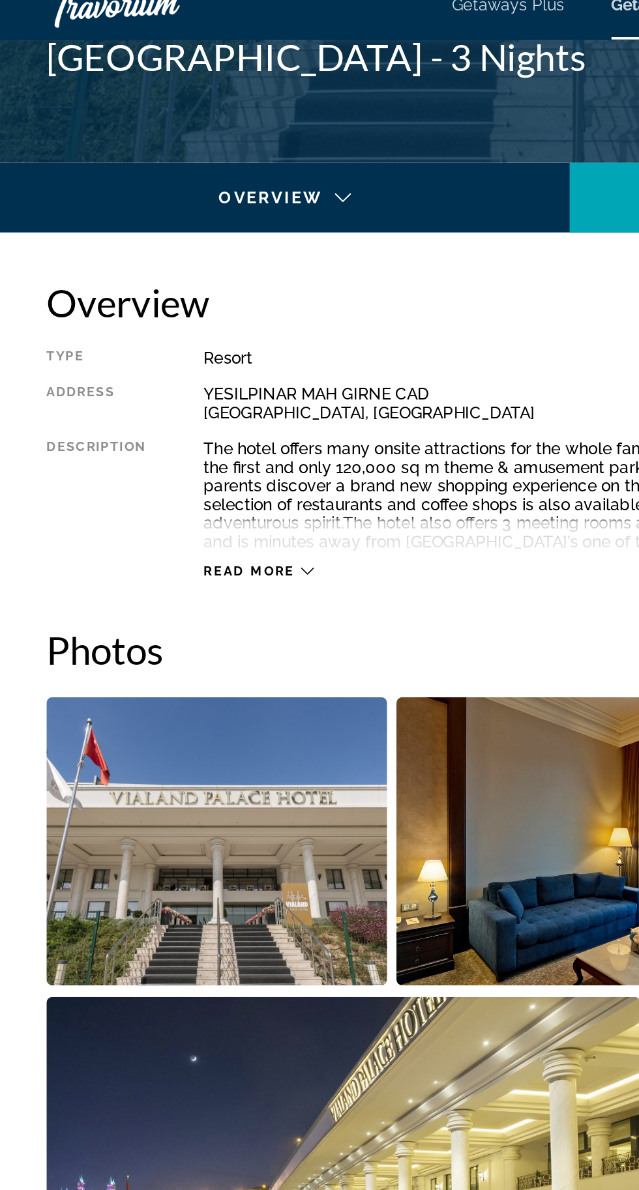
click at [169, 335] on icon "Main content" at bounding box center [172, 337] width 7 height 7
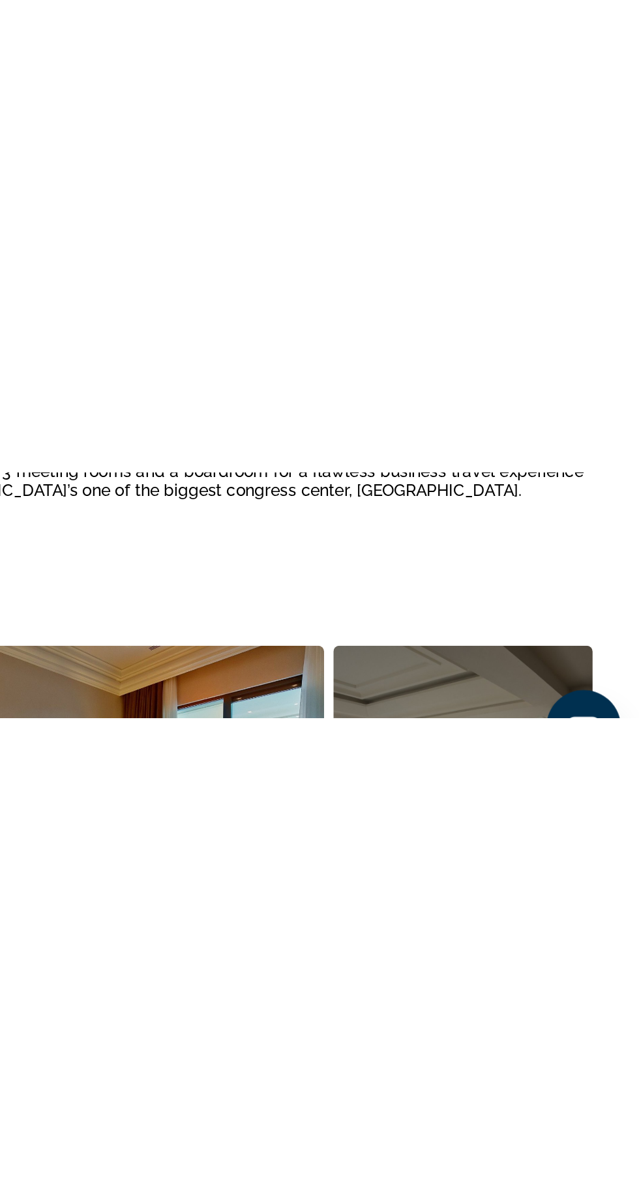
scroll to position [515, 0]
